Goal: Find specific page/section: Find specific page/section

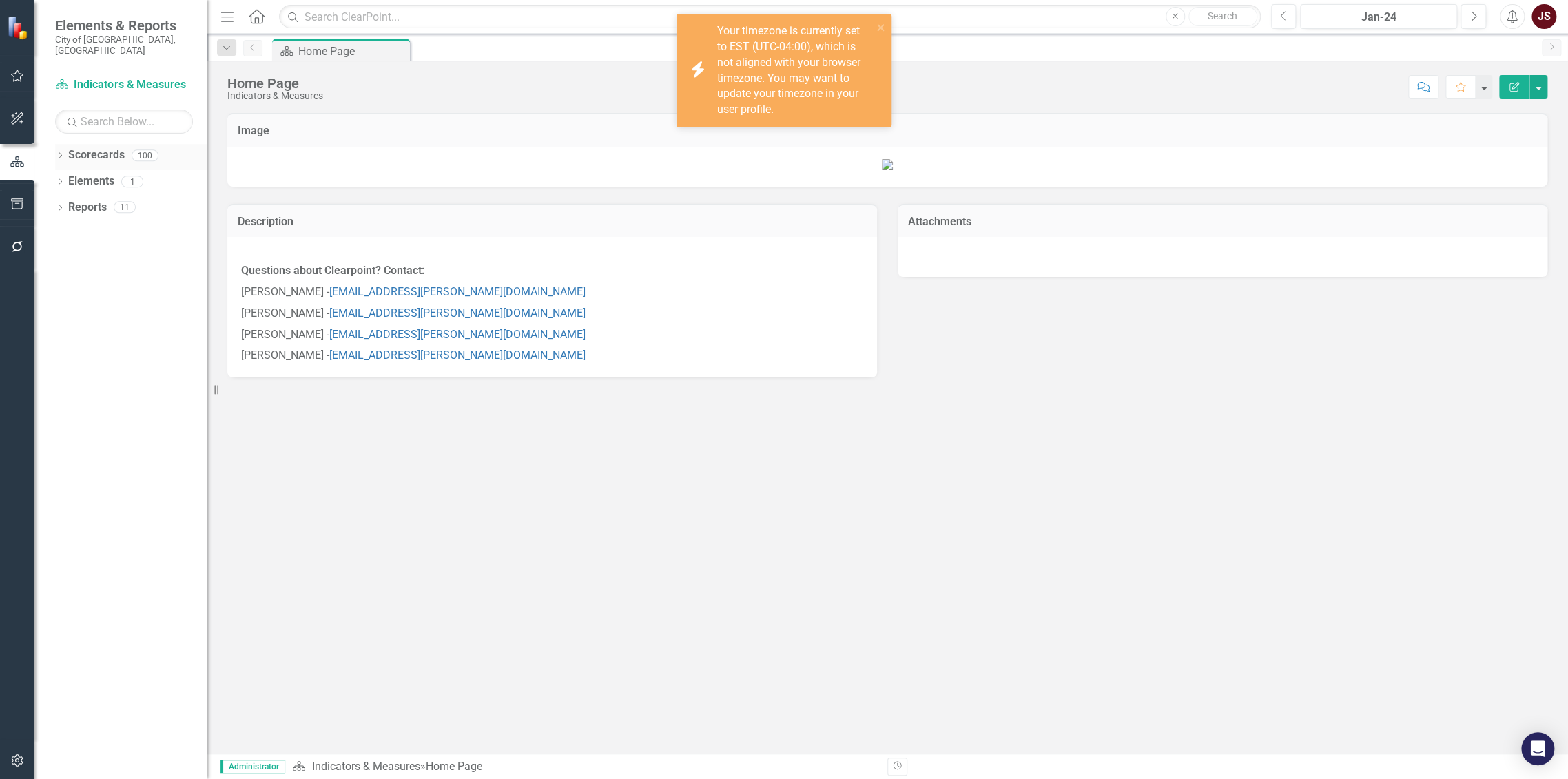
click at [62, 153] on icon "Dropdown" at bounding box center [60, 156] width 10 height 8
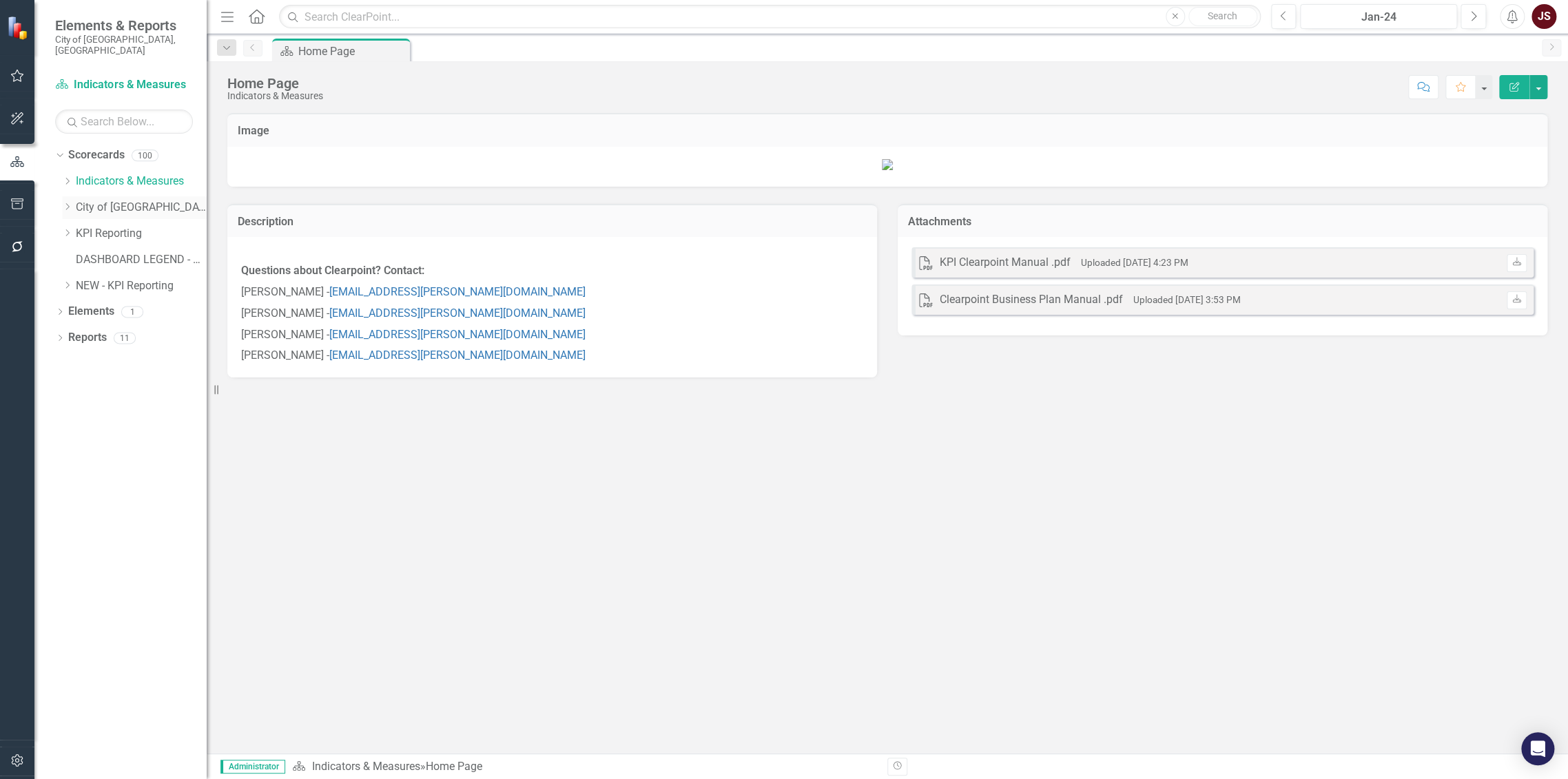
click at [64, 202] on icon "Dropdown" at bounding box center [67, 206] width 10 height 8
click at [81, 359] on icon "Dropdown" at bounding box center [80, 363] width 10 height 8
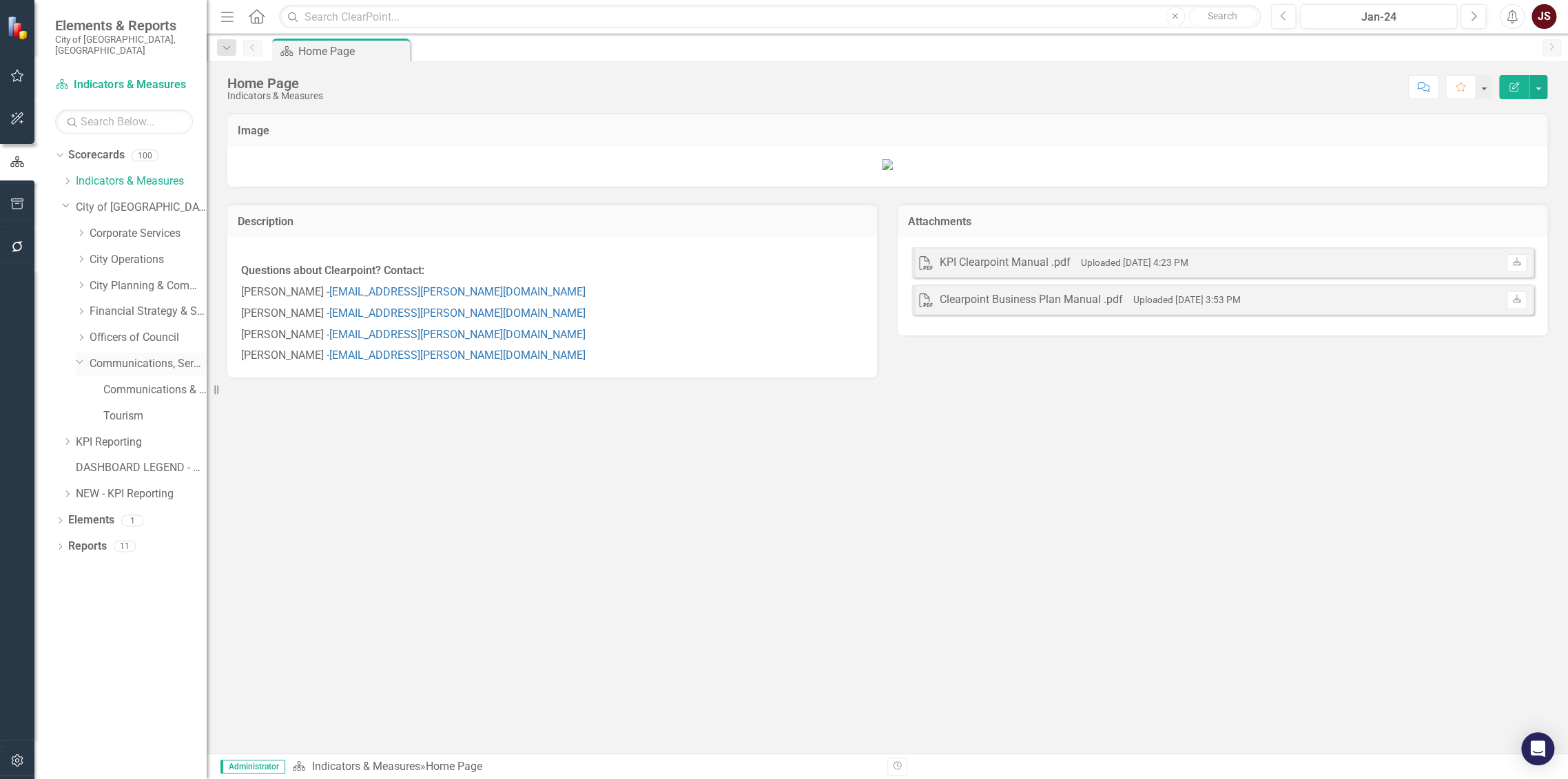
click at [81, 356] on icon "Dropdown" at bounding box center [80, 361] width 8 height 10
click at [83, 228] on div "Dropdown" at bounding box center [80, 233] width 10 height 12
click at [124, 252] on link "Technology" at bounding box center [154, 260] width 103 height 16
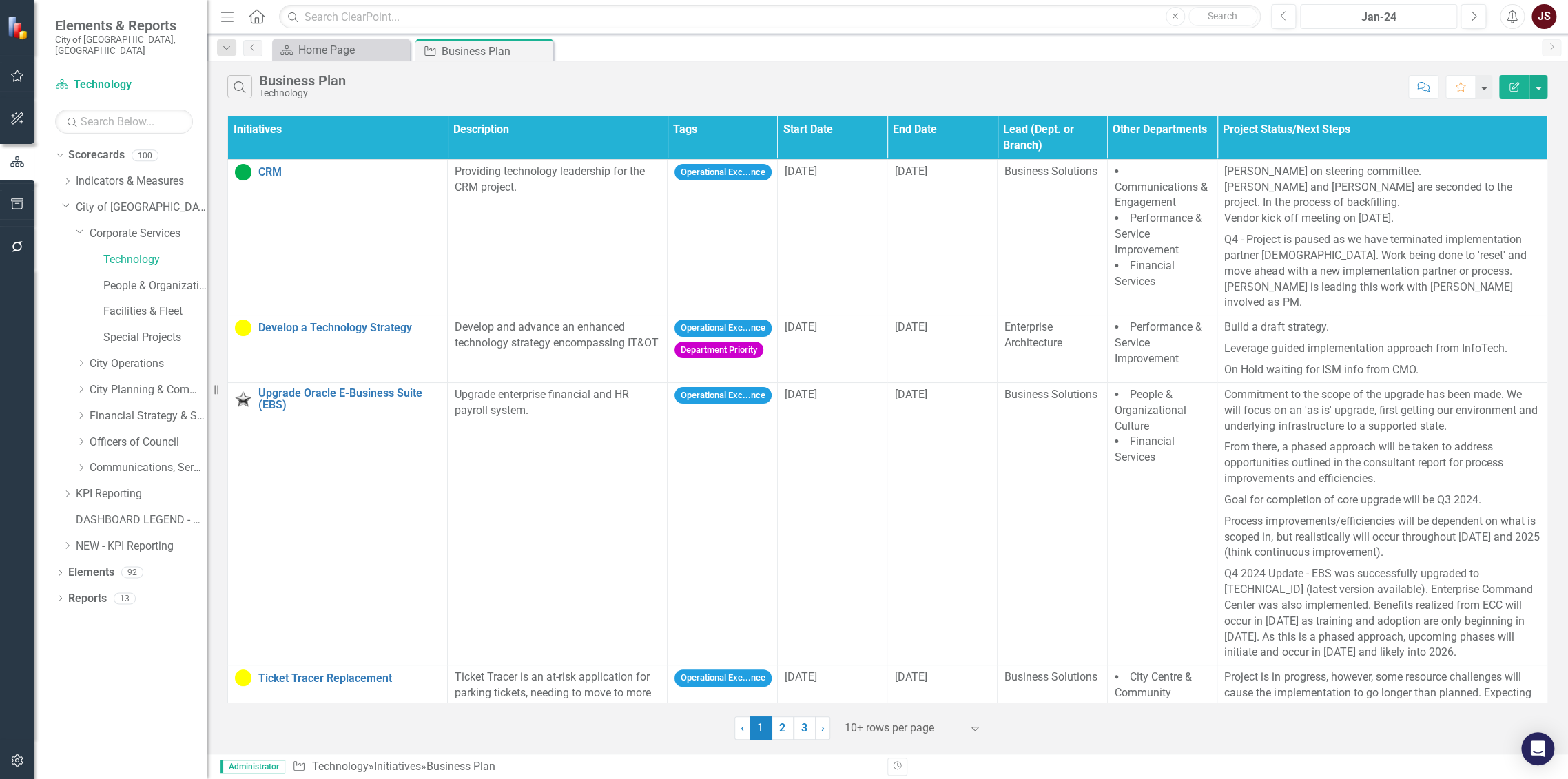
click at [1357, 19] on div "Jan-24" at bounding box center [1378, 17] width 148 height 17
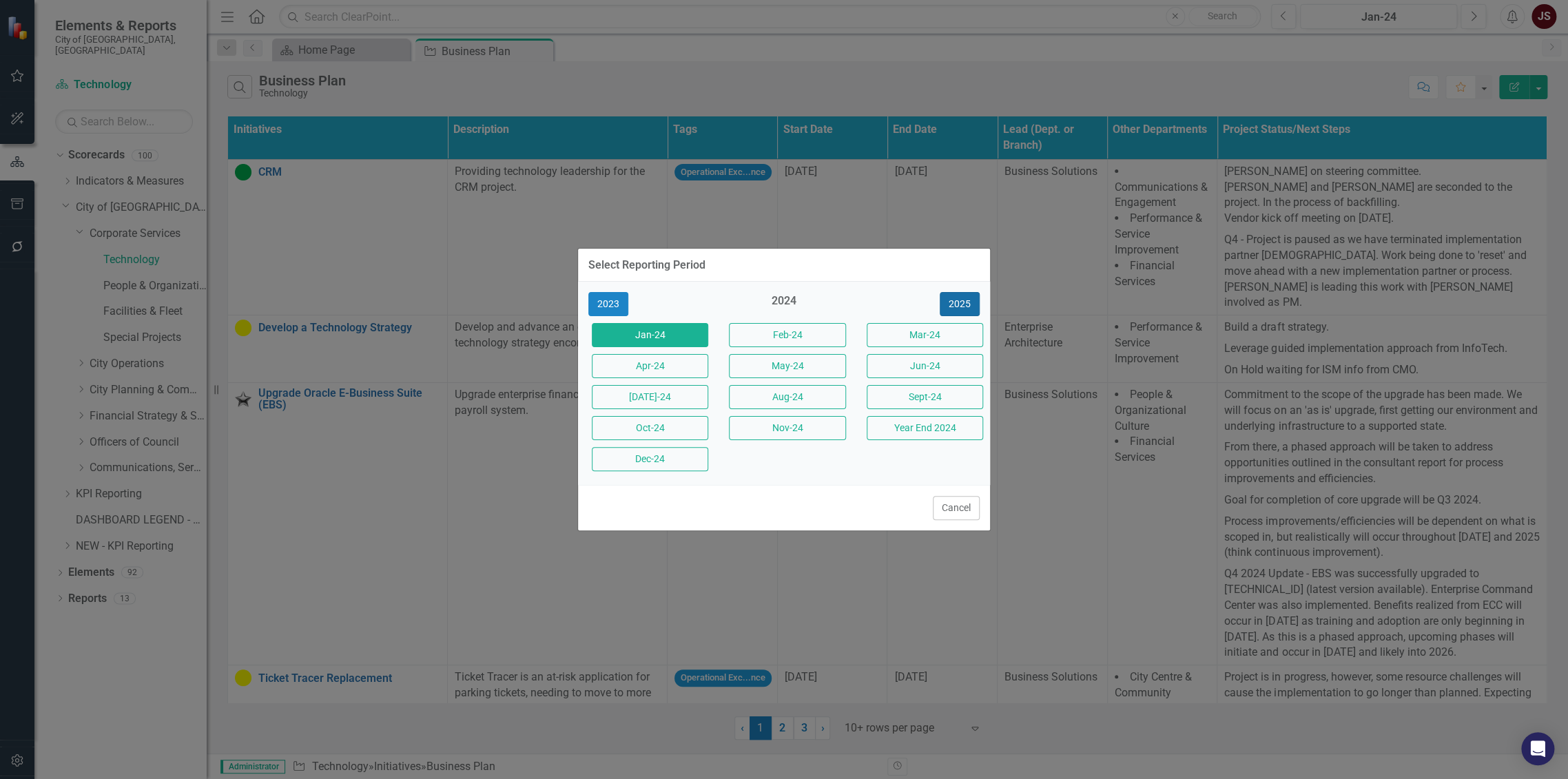
click at [954, 294] on button "2025" at bounding box center [960, 304] width 40 height 24
click at [670, 394] on button "[DATE]-25" at bounding box center [650, 397] width 116 height 24
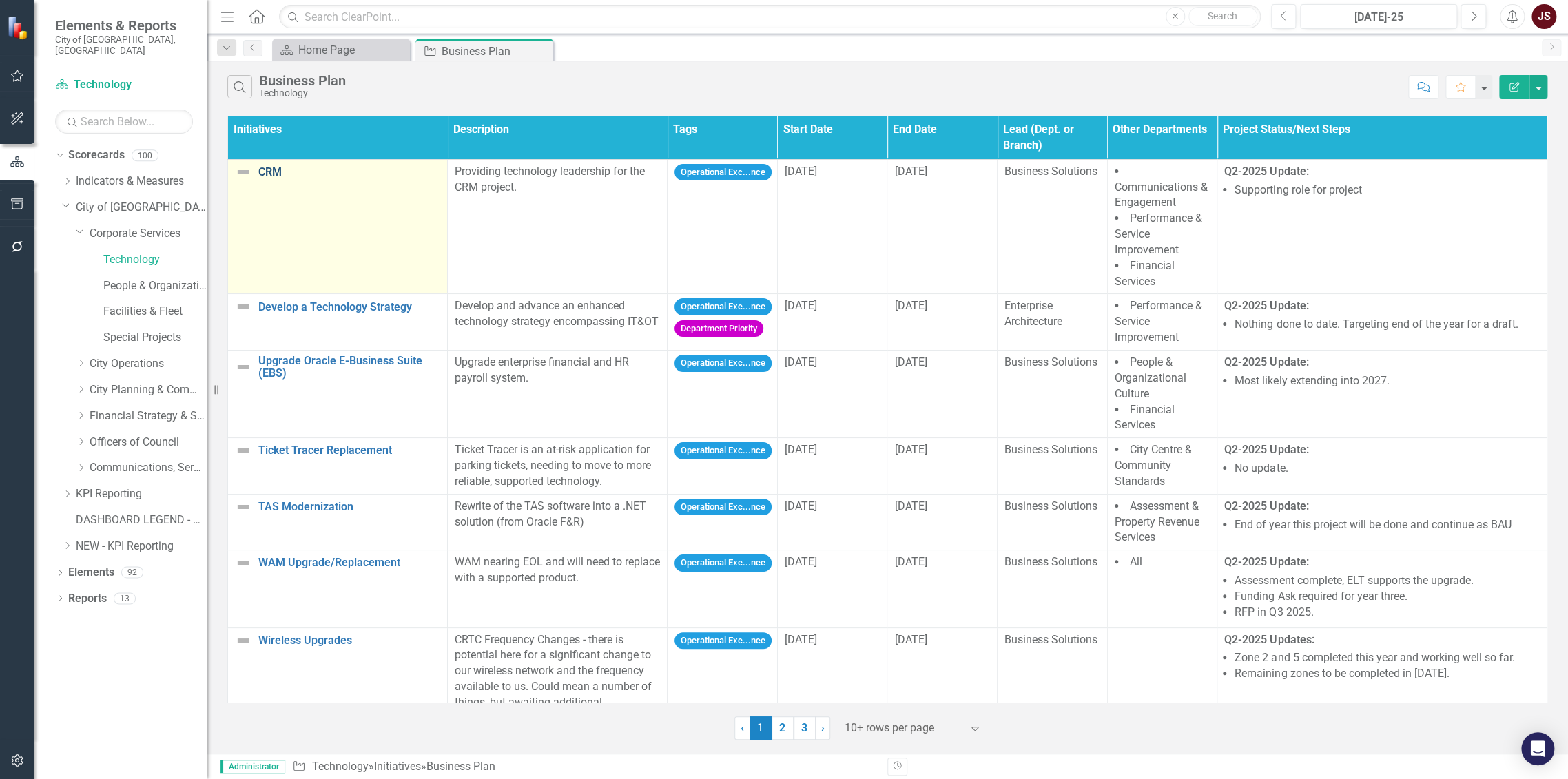
click at [275, 172] on link "CRM" at bounding box center [349, 172] width 182 height 12
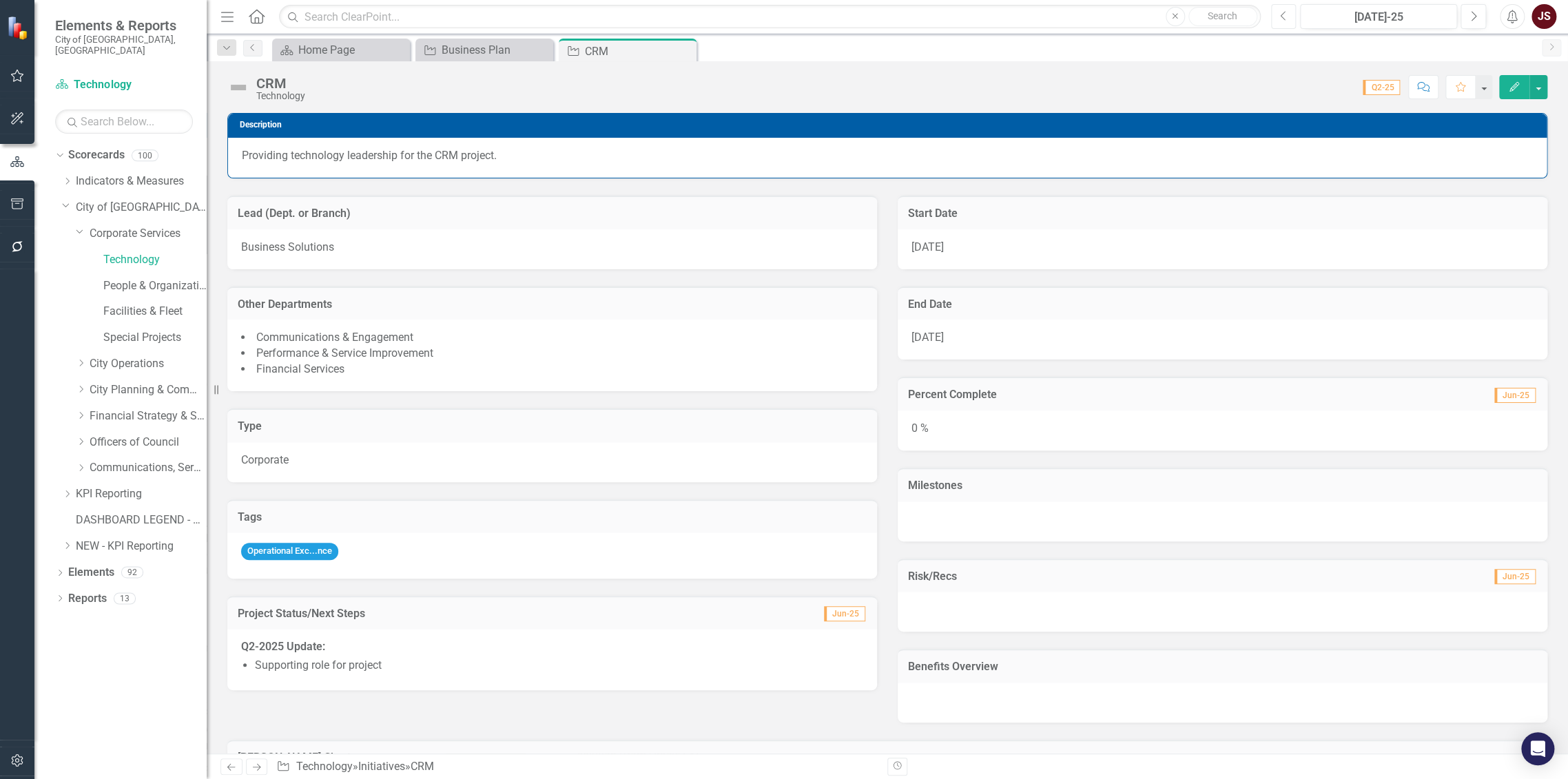
click at [1290, 12] on button "Previous" at bounding box center [1283, 17] width 26 height 25
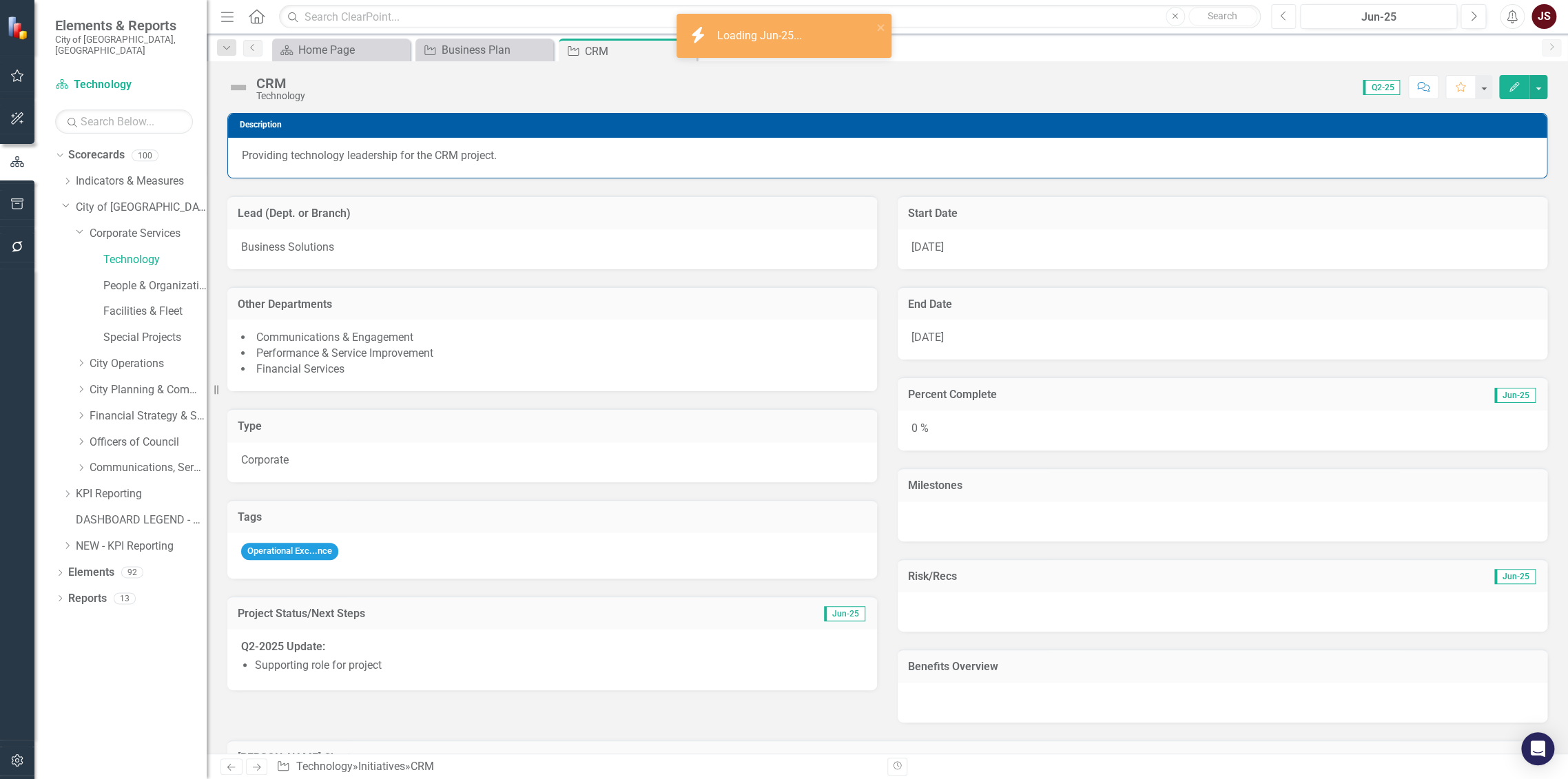
click at [1290, 12] on button "Previous" at bounding box center [1283, 17] width 26 height 25
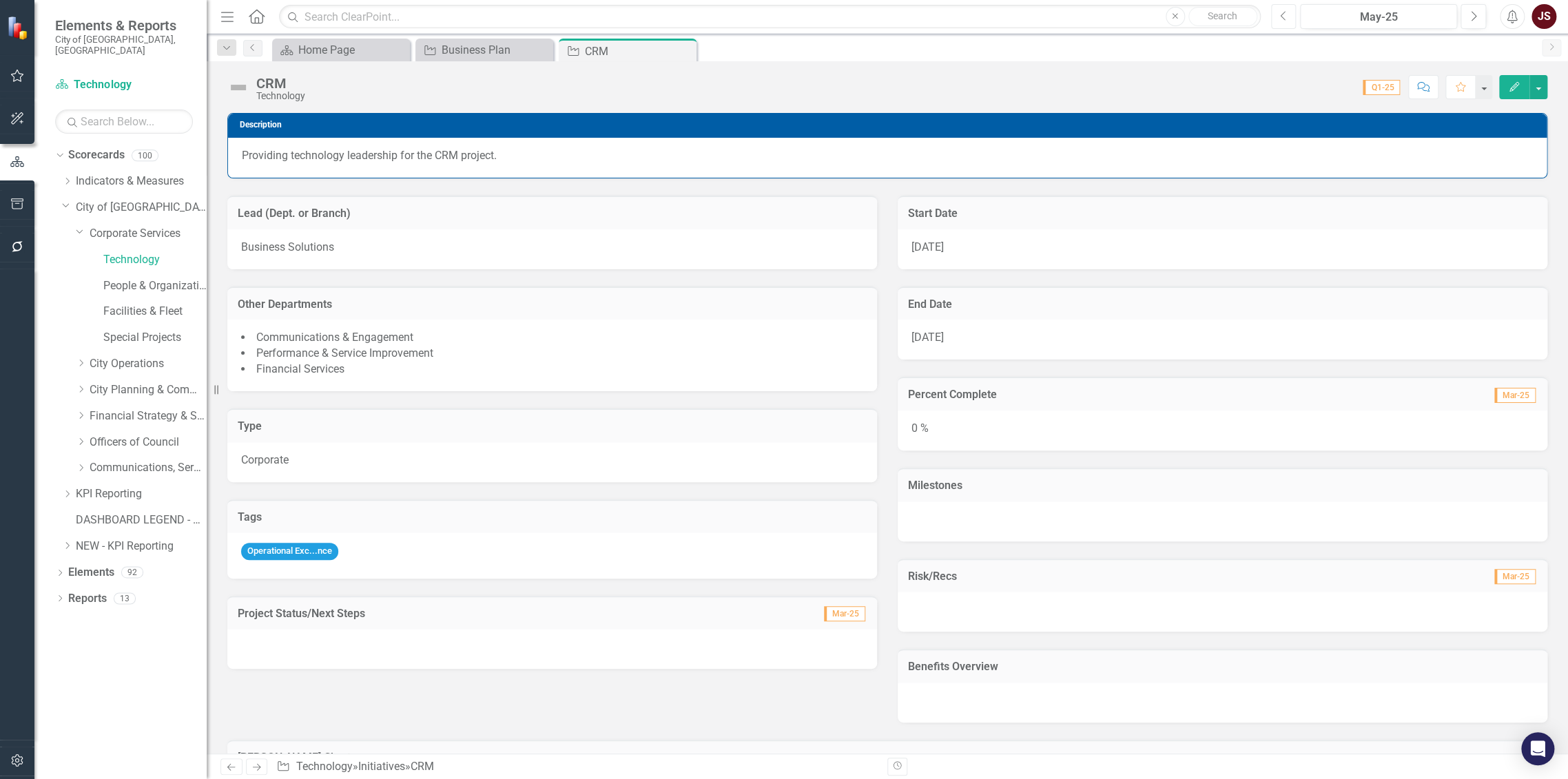
click at [1279, 12] on button "Previous" at bounding box center [1283, 17] width 26 height 25
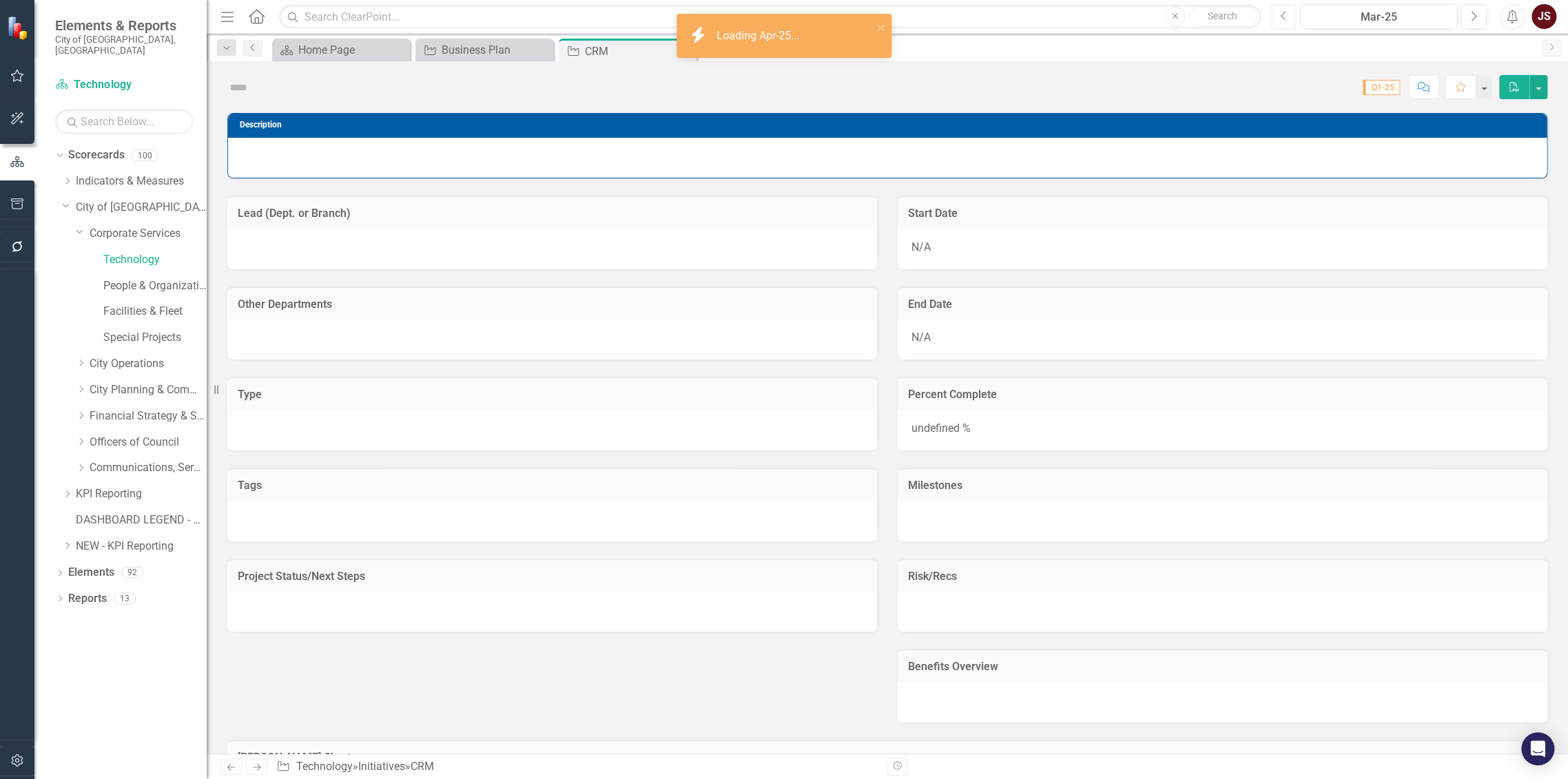
click at [1279, 12] on button "Previous" at bounding box center [1283, 17] width 26 height 25
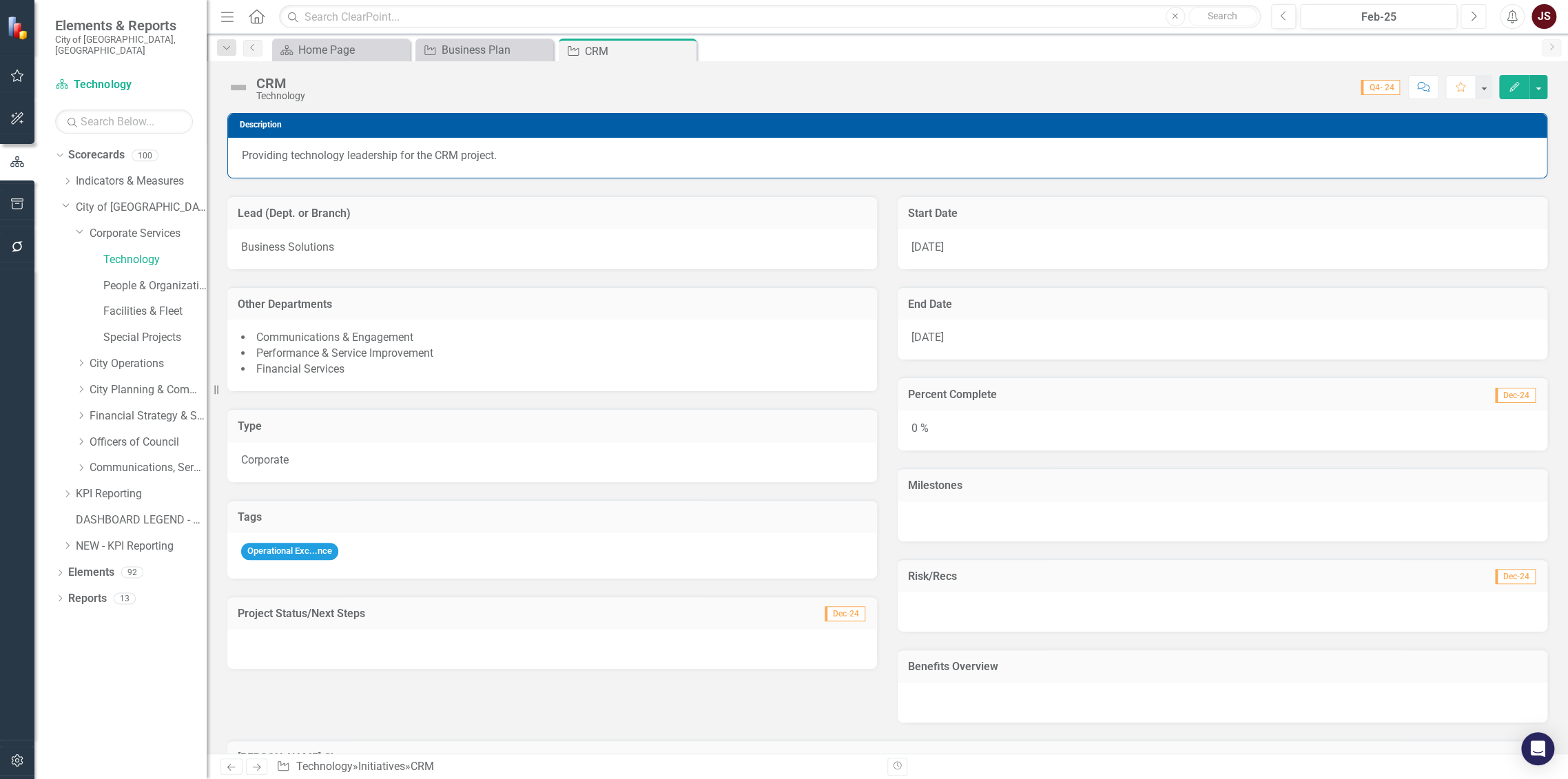
click at [1470, 15] on icon "Next" at bounding box center [1473, 17] width 8 height 12
click at [1471, 15] on icon "Next" at bounding box center [1473, 17] width 8 height 12
click at [1473, 12] on icon "button" at bounding box center [1475, 16] width 6 height 10
click at [1468, 12] on button "Next" at bounding box center [1473, 17] width 26 height 25
click at [1472, 12] on icon "button" at bounding box center [1475, 16] width 6 height 10
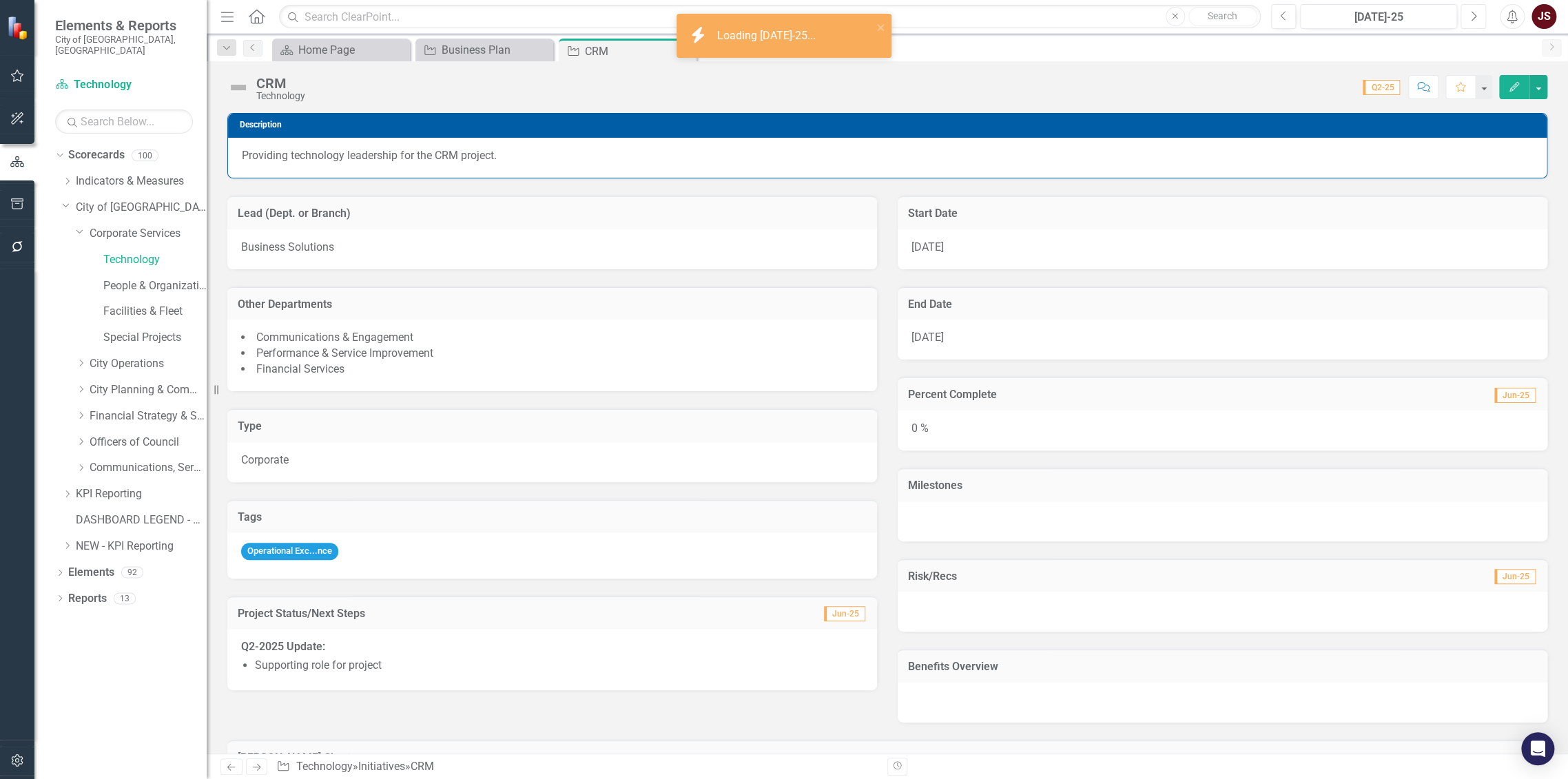
click at [1472, 12] on icon "button" at bounding box center [1475, 16] width 6 height 10
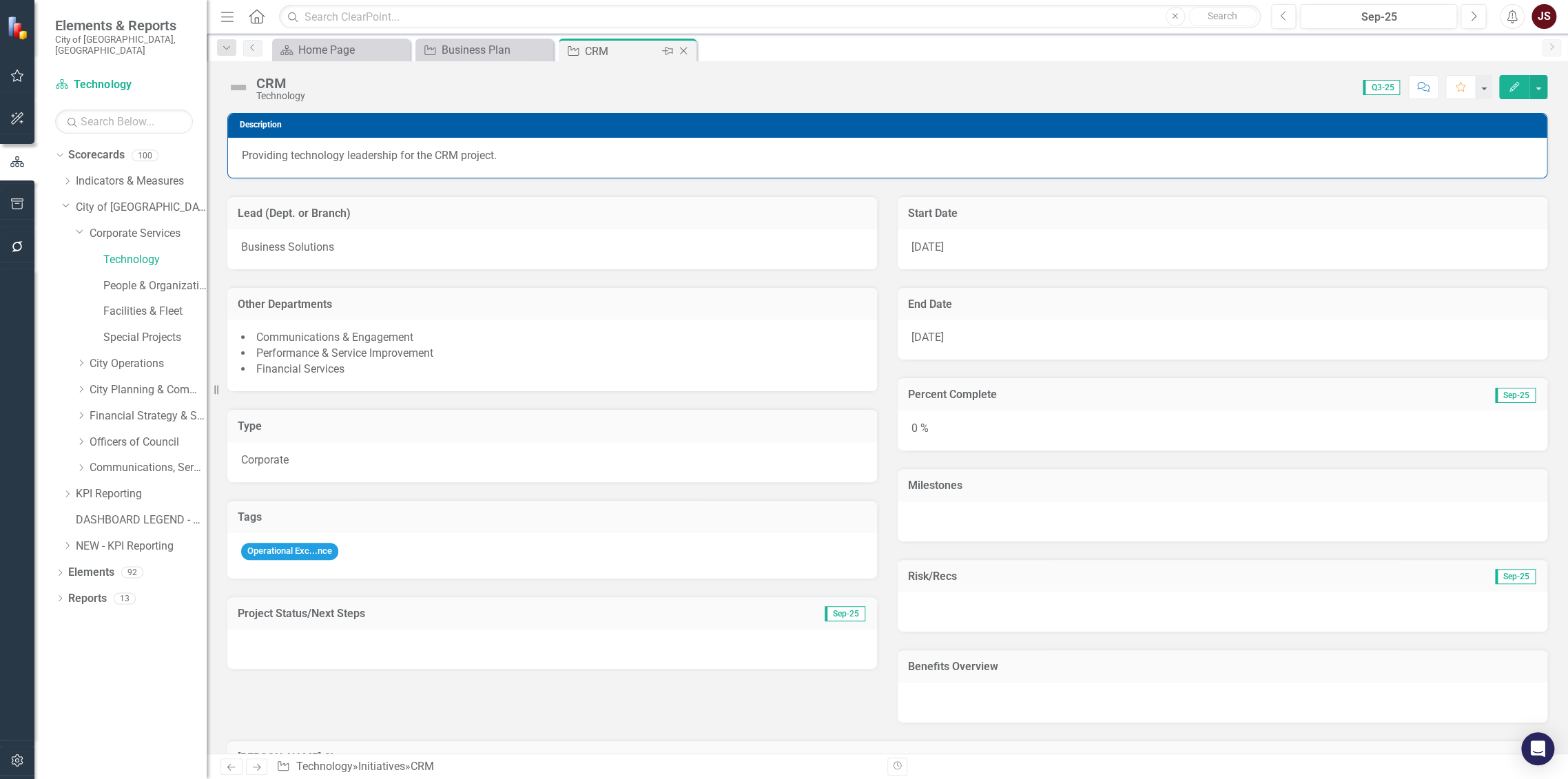
click at [688, 47] on icon "Close" at bounding box center [684, 51] width 14 height 11
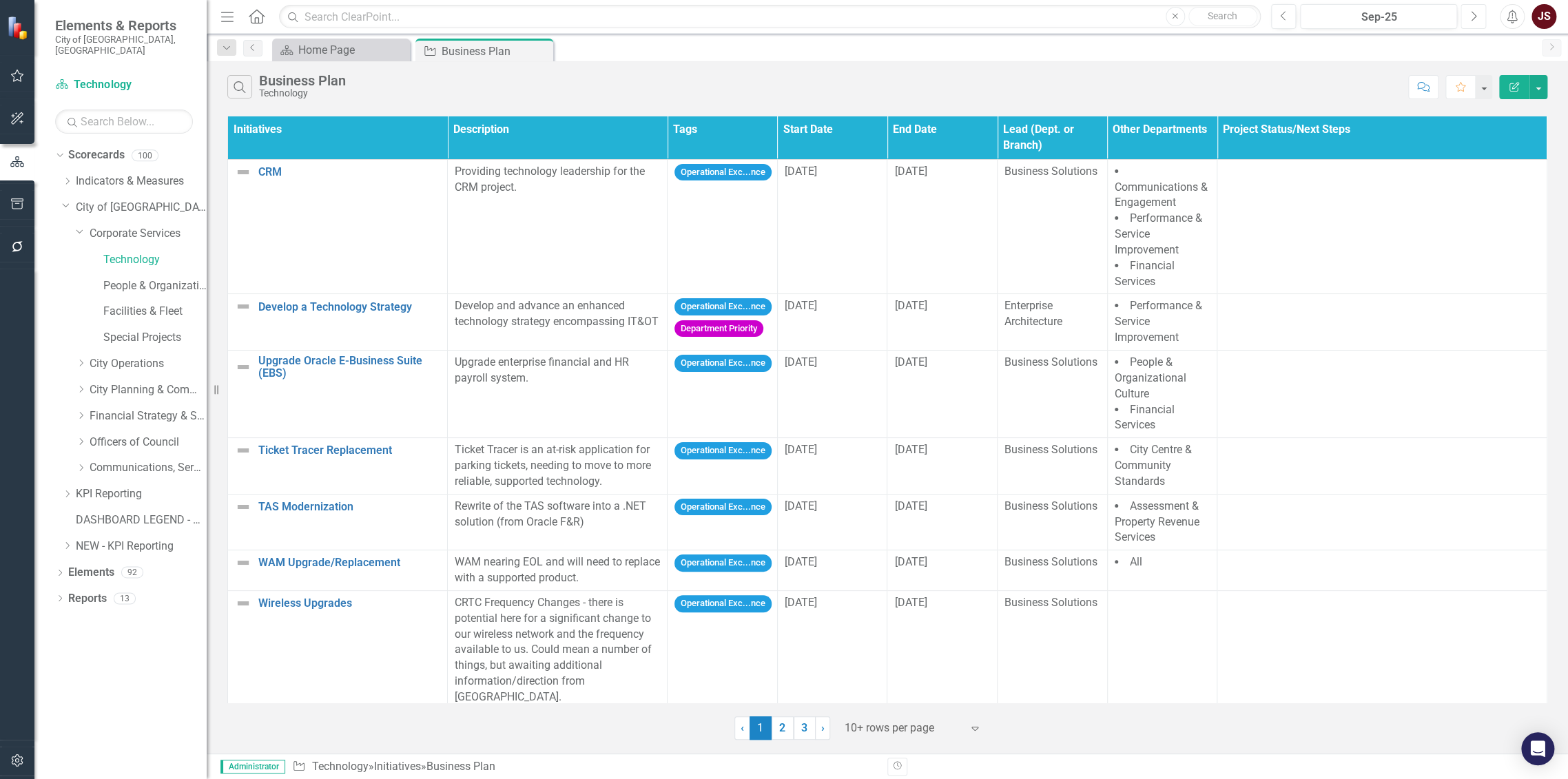
click at [1470, 9] on button "Next" at bounding box center [1473, 17] width 26 height 25
